Goal: Task Accomplishment & Management: Manage account settings

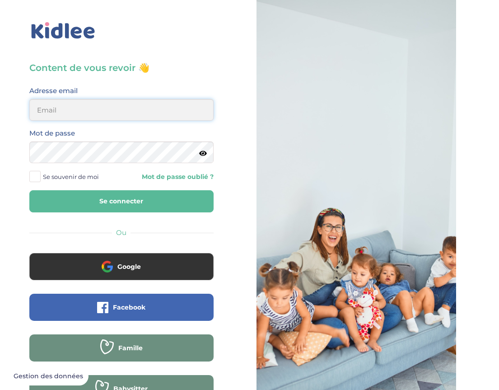
click at [71, 100] on input "email" at bounding box center [121, 110] width 184 height 22
type input "ufacikesma@gmail.com"
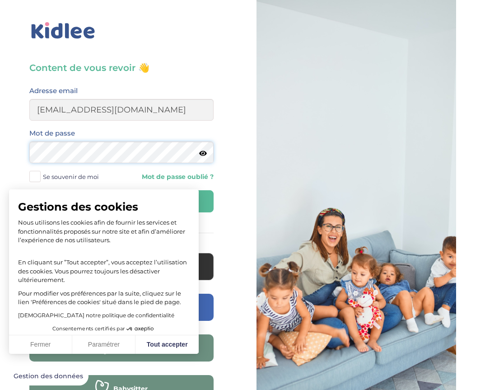
click at [29, 190] on button "Se connecter" at bounding box center [121, 201] width 184 height 22
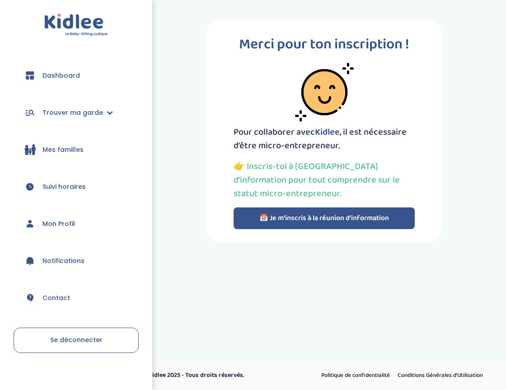
click at [327, 220] on button "📅 Je m’inscris à la réunion d’information" at bounding box center [325, 218] width 182 height 22
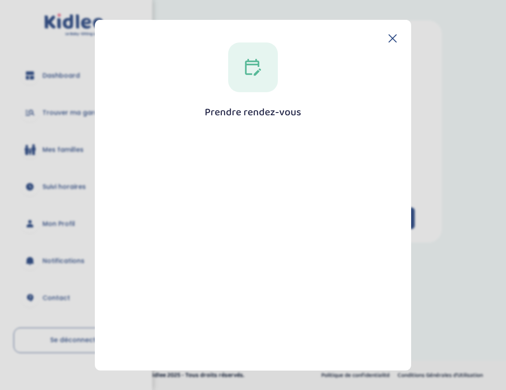
click at [389, 37] on icon at bounding box center [393, 38] width 8 height 8
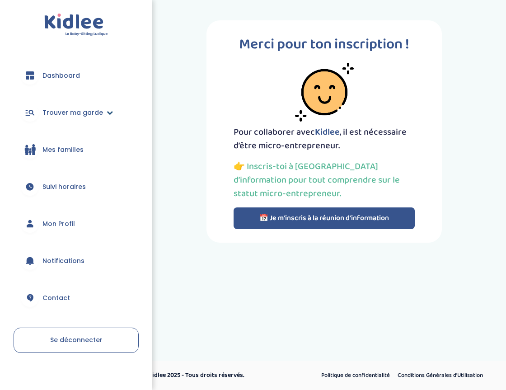
click at [59, 111] on span "Trouver ma garde" at bounding box center [72, 112] width 61 height 9
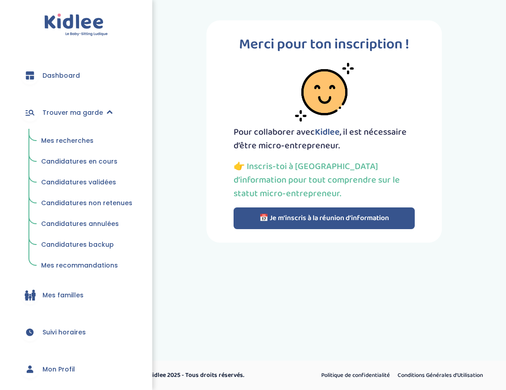
click at [72, 147] on link "Mes recherches" at bounding box center [87, 140] width 104 height 17
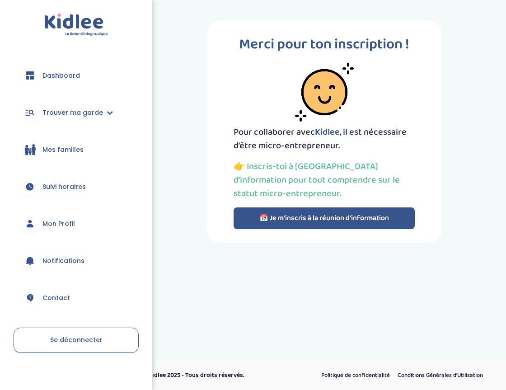
scroll to position [8, 0]
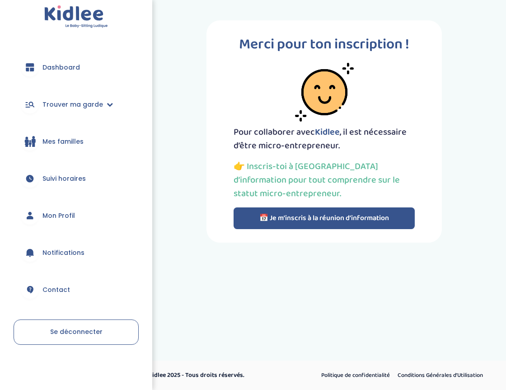
click at [331, 108] on img at bounding box center [324, 92] width 59 height 59
click at [58, 255] on span "Notifications" at bounding box center [63, 252] width 42 height 9
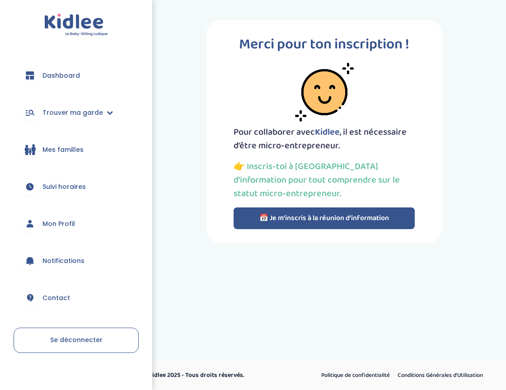
click at [65, 222] on span "Mon Profil" at bounding box center [58, 223] width 33 height 9
click at [74, 74] on span "Dashboard" at bounding box center [61, 75] width 38 height 9
click at [65, 107] on link "Trouver ma garde" at bounding box center [76, 112] width 125 height 33
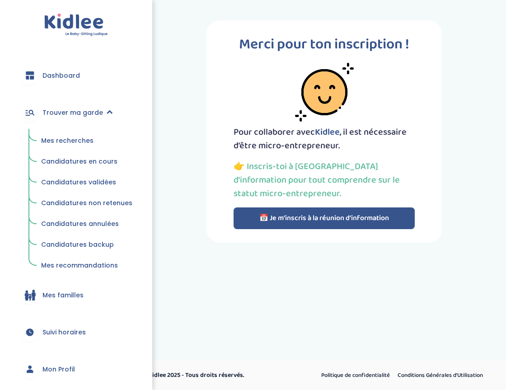
click at [95, 245] on span "Candidatures backup" at bounding box center [77, 244] width 73 height 9
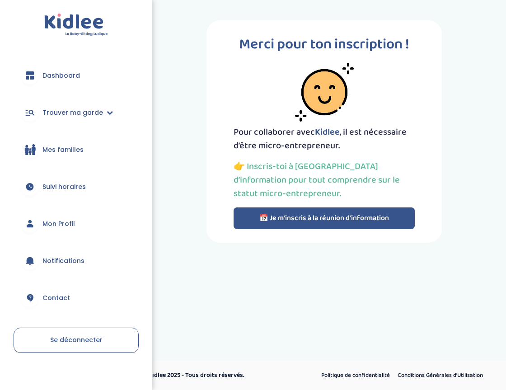
click at [326, 216] on button "📅 Je m’inscris à la réunion d’information" at bounding box center [325, 218] width 182 height 22
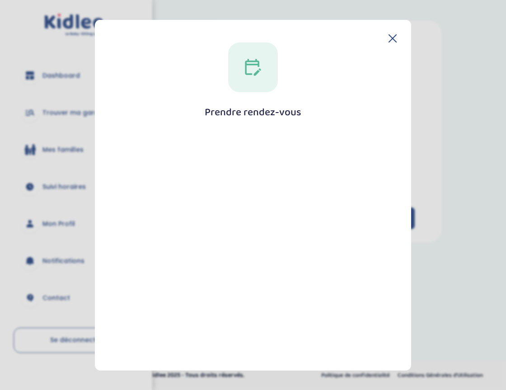
click at [389, 41] on icon at bounding box center [393, 38] width 8 height 8
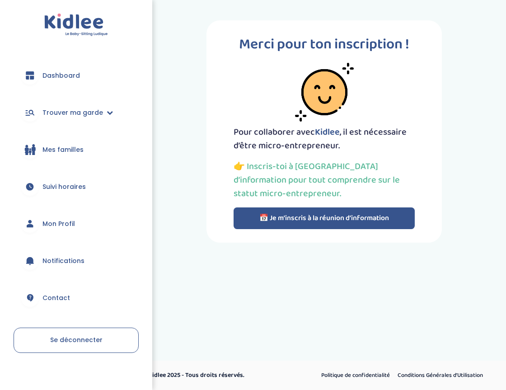
click at [287, 168] on p "👉 Inscris-toi à [GEOGRAPHIC_DATA] d’information pour tout comprendre sur le sta…" at bounding box center [325, 180] width 182 height 41
click at [299, 218] on button "📅 Je m’inscris à la réunion d’information" at bounding box center [325, 218] width 182 height 22
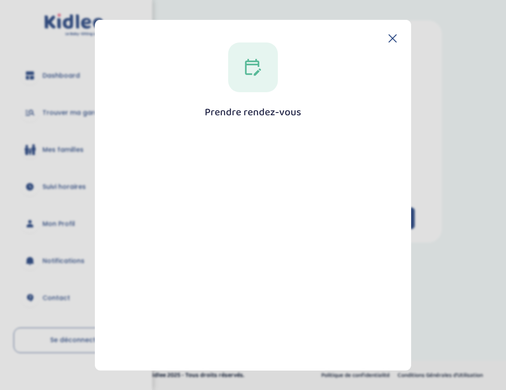
click at [389, 42] on icon at bounding box center [393, 38] width 8 height 8
